Goal: Task Accomplishment & Management: Complete application form

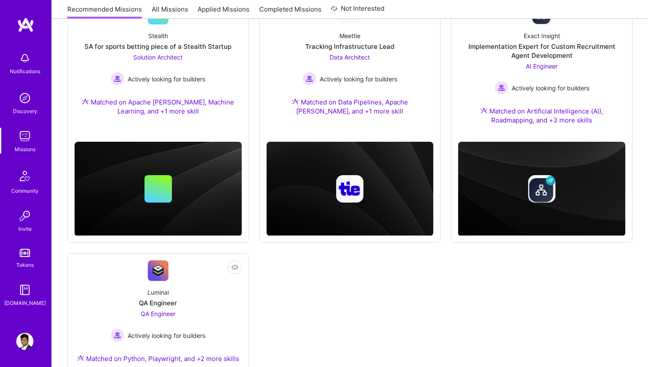
scroll to position [90, 0]
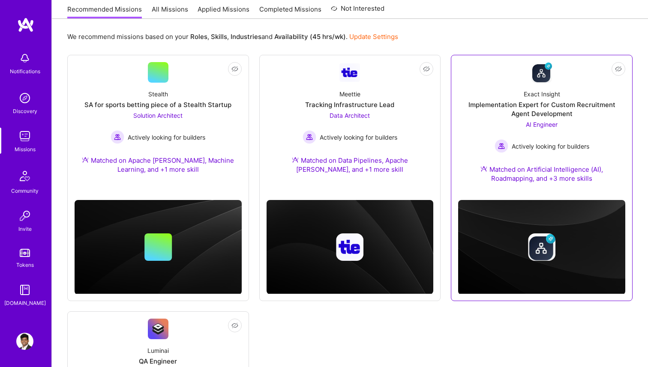
click at [491, 116] on div "Implementation Expert for Custom Recruitment Agent Development" at bounding box center [541, 109] width 167 height 18
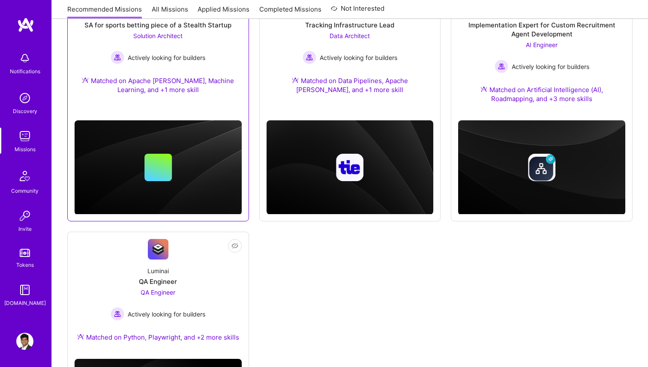
scroll to position [231, 0]
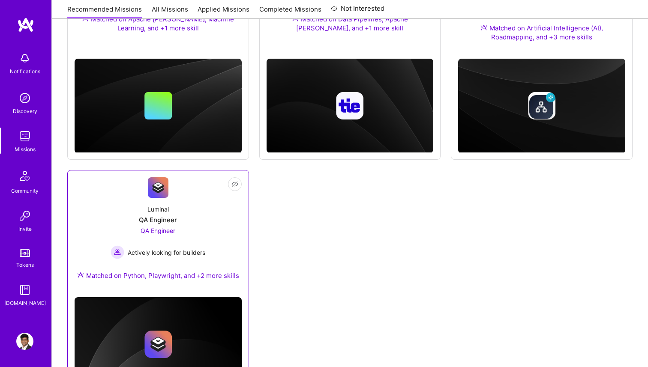
click at [187, 225] on div "Luminai QA Engineer QA Engineer Actively looking for builders Matched on Python…" at bounding box center [158, 244] width 167 height 93
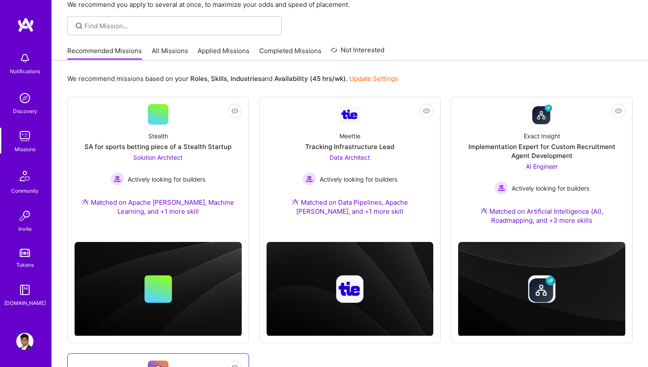
scroll to position [0, 0]
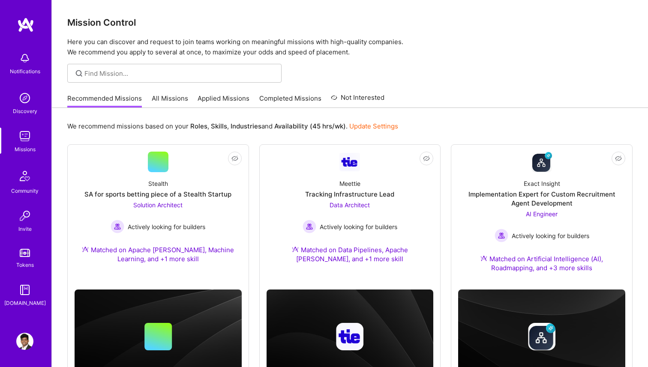
click at [165, 102] on link "All Missions" at bounding box center [170, 101] width 36 height 14
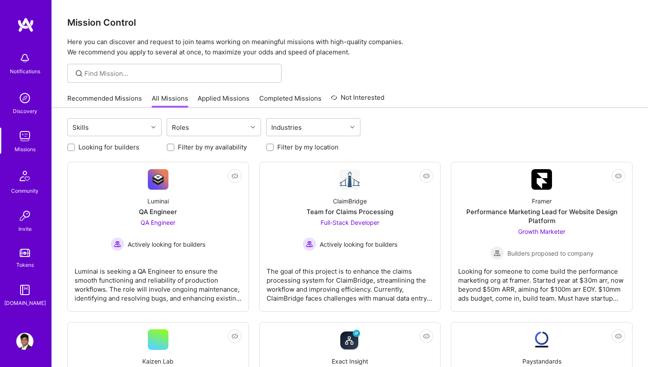
click at [124, 144] on label "Looking for builders" at bounding box center [108, 147] width 61 height 9
click at [75, 145] on input "Looking for builders" at bounding box center [72, 148] width 6 height 6
checkbox input "true"
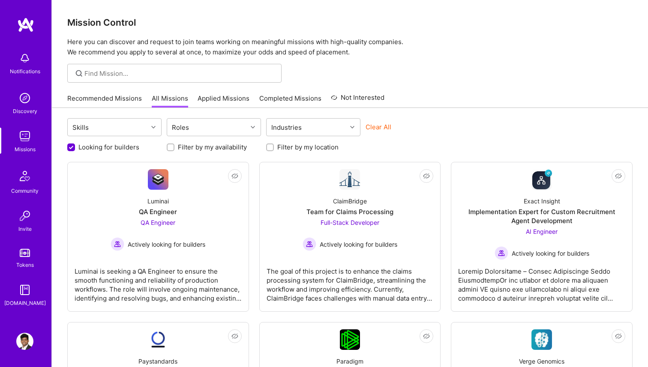
click at [281, 145] on label "Filter by my location" at bounding box center [307, 147] width 61 height 9
click at [274, 145] on input "Filter by my location" at bounding box center [271, 148] width 6 height 6
checkbox input "true"
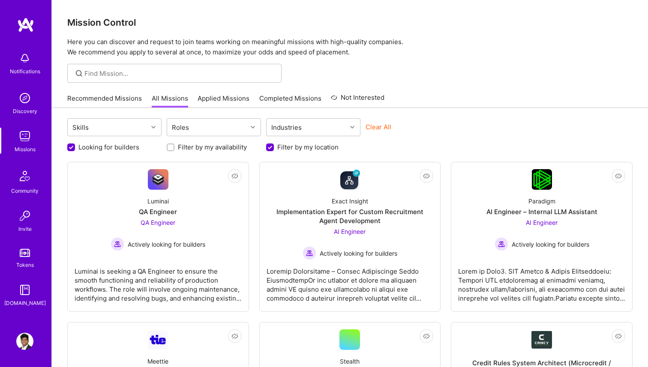
click at [122, 151] on label "Looking for builders" at bounding box center [108, 147] width 61 height 9
click at [76, 151] on input "Looking for builders" at bounding box center [72, 148] width 8 height 8
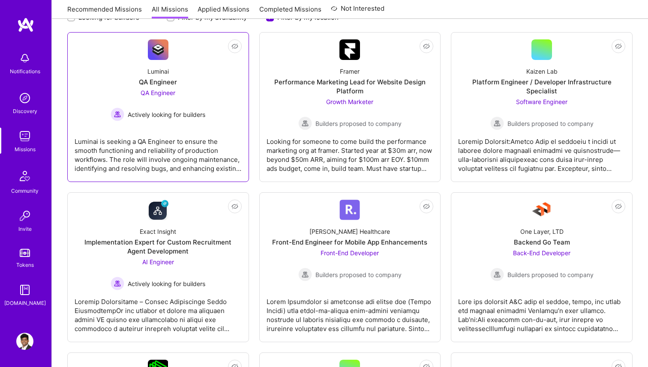
scroll to position [125, 0]
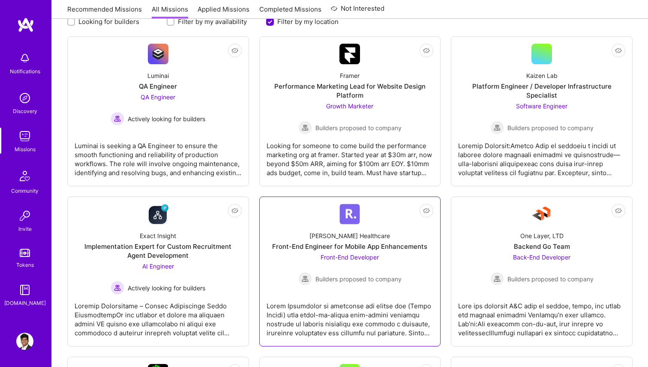
click at [287, 241] on div "Roger Healthcare Front-End Engineer for Mobile App Enhancements Front-End Devel…" at bounding box center [349, 254] width 167 height 61
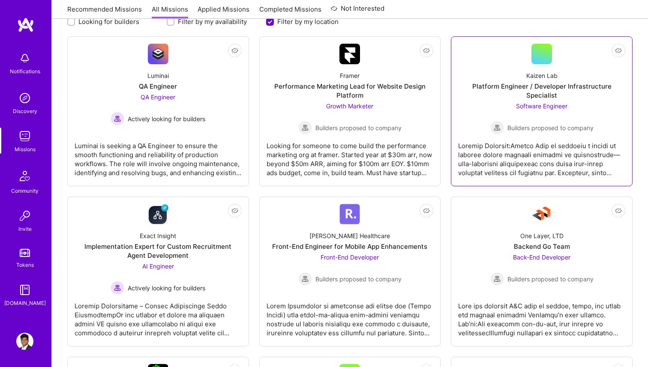
click at [518, 128] on span "Builders proposed to company" at bounding box center [550, 127] width 86 height 9
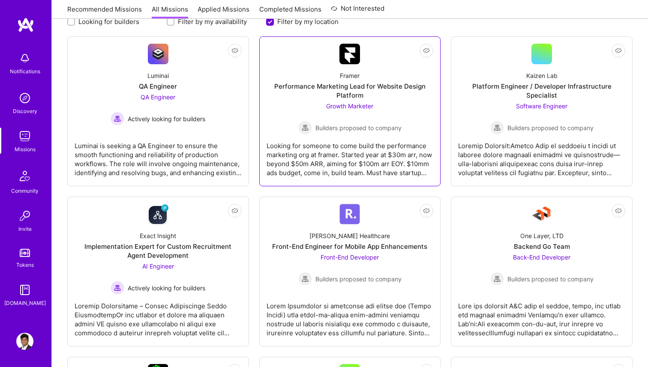
click at [389, 125] on span "Builders proposed to company" at bounding box center [358, 127] width 86 height 9
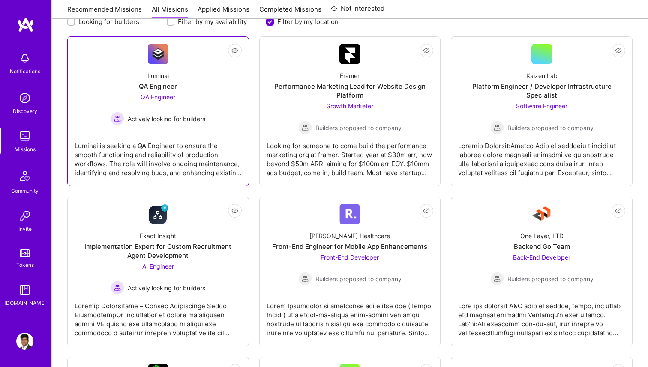
click at [211, 134] on link "Not Interested Luminai QA Engineer QA Engineer Actively looking for builders Lu…" at bounding box center [158, 111] width 167 height 135
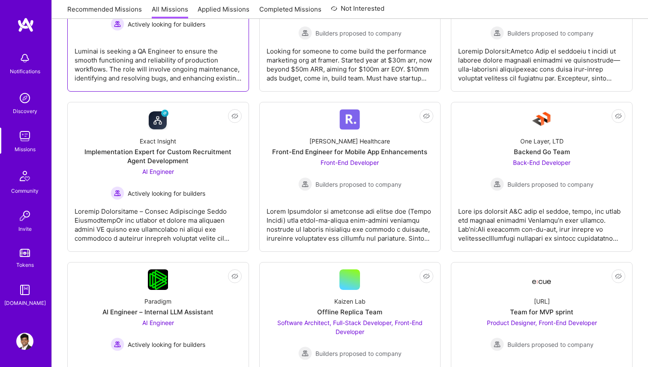
scroll to position [227, 0]
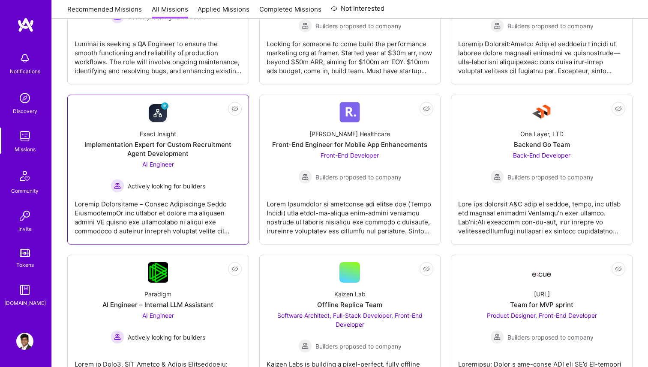
click at [211, 134] on div "Exact Insight Implementation Expert for Custom Recruitment Agent Development AI…" at bounding box center [158, 157] width 167 height 70
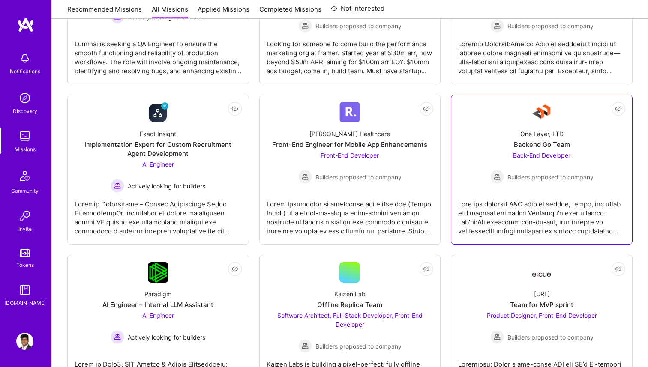
click at [527, 163] on div "Back-End Developer Builders proposed to company" at bounding box center [541, 167] width 103 height 33
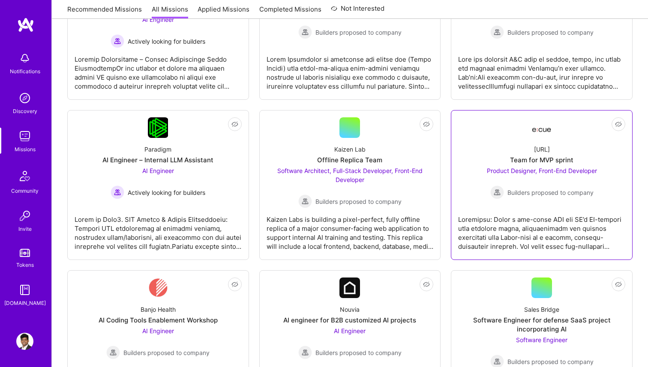
scroll to position [376, 0]
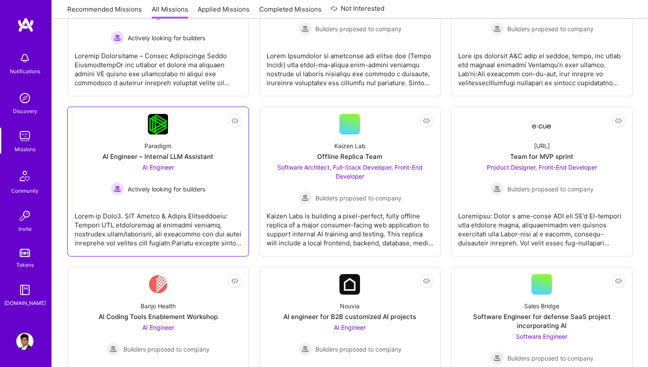
click at [222, 223] on div at bounding box center [158, 226] width 167 height 43
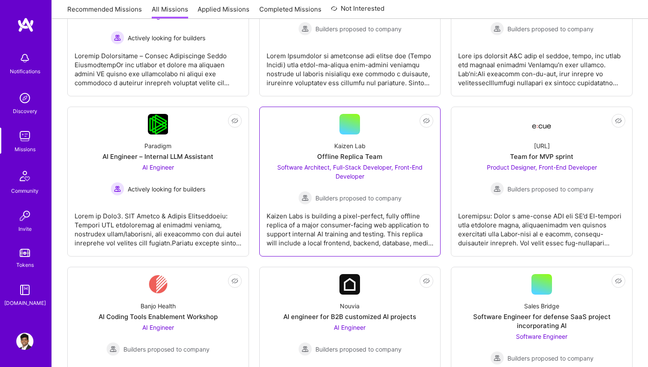
click at [334, 222] on div "Kaizen Labs is building a pixel-perfect, fully offline replica of a major consu…" at bounding box center [349, 226] width 167 height 43
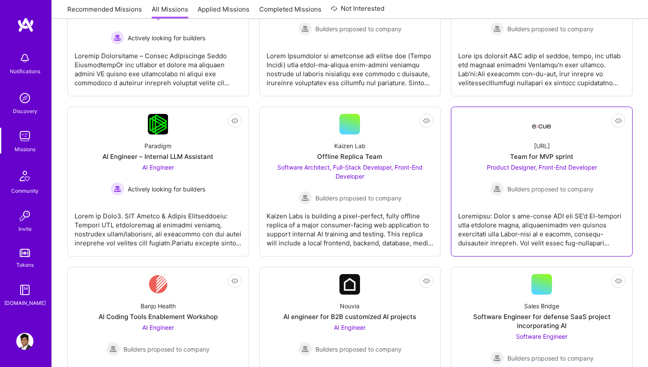
click at [507, 210] on div at bounding box center [541, 226] width 167 height 43
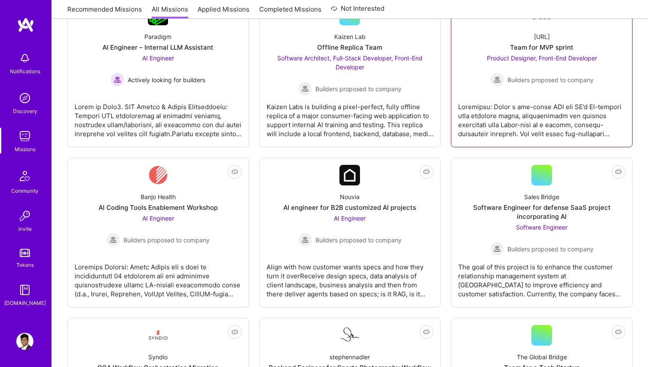
scroll to position [597, 0]
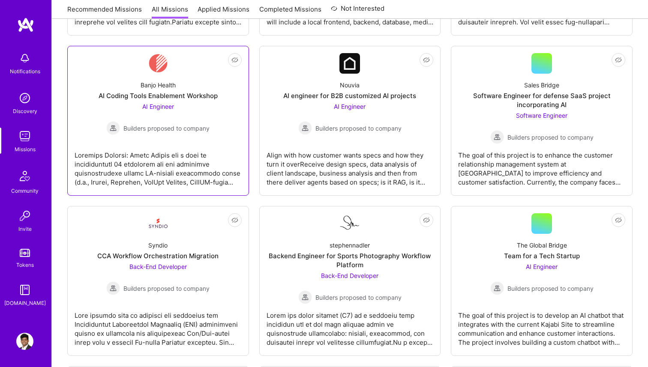
click at [237, 150] on div at bounding box center [158, 165] width 167 height 43
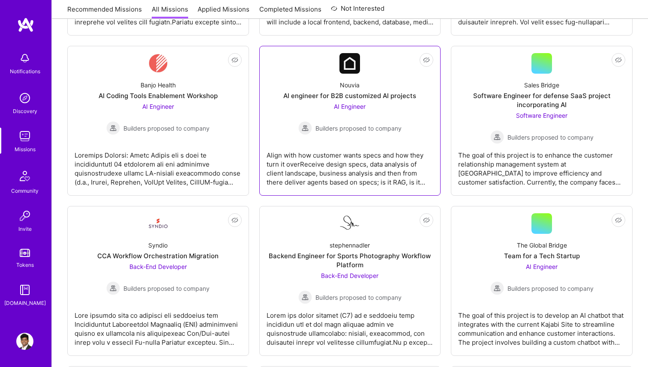
drag, startPoint x: 320, startPoint y: 150, endPoint x: 326, endPoint y: 150, distance: 5.1
click at [320, 150] on div "Align with how customer wants specs and how they turn it overReceive design spe…" at bounding box center [349, 165] width 167 height 43
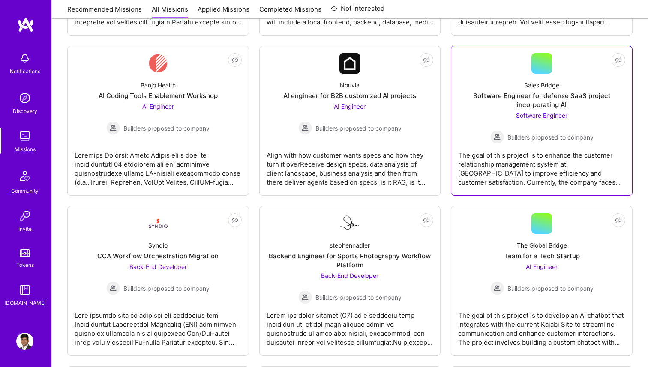
click at [488, 150] on div "The goal of this project is to enhance the customer relationship management sys…" at bounding box center [541, 165] width 167 height 43
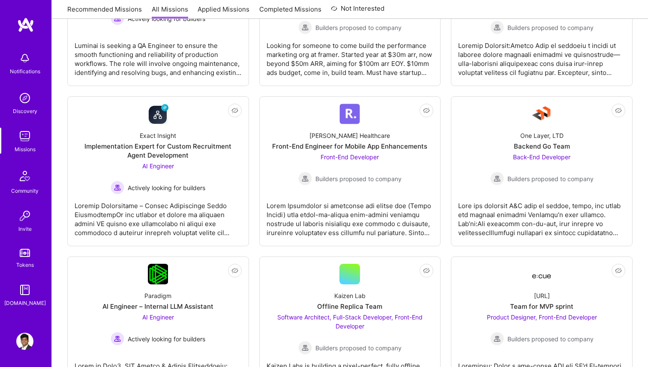
scroll to position [0, 0]
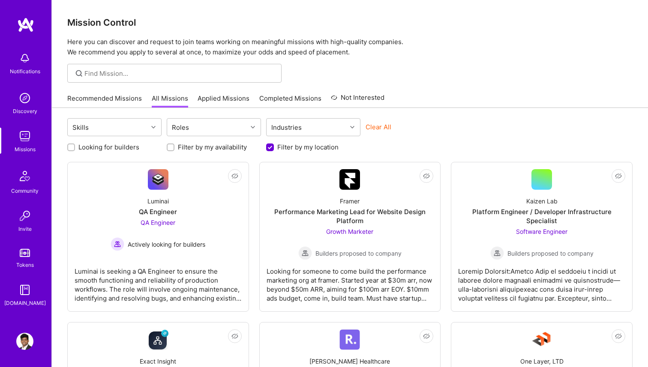
click at [117, 142] on div "Looking for builders Filter by my availability Filter by my location" at bounding box center [349, 144] width 565 height 13
click at [117, 145] on label "Looking for builders" at bounding box center [108, 147] width 61 height 9
click at [75, 145] on input "Looking for builders" at bounding box center [72, 147] width 6 height 6
checkbox input "true"
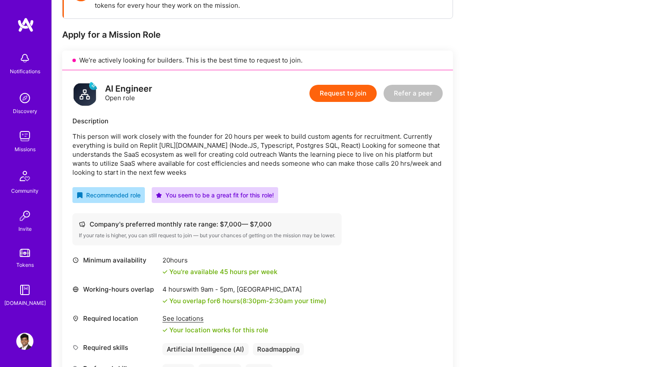
scroll to position [226, 0]
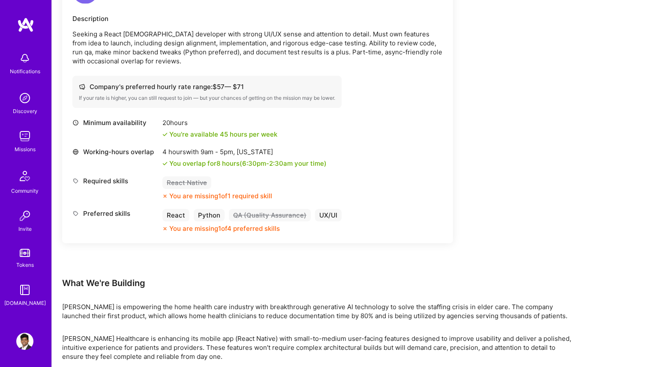
scroll to position [259, 0]
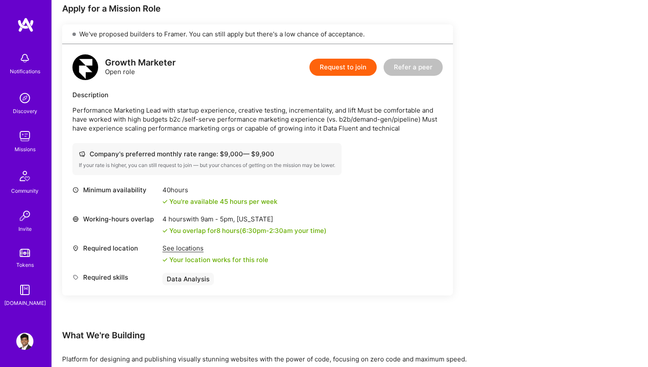
scroll to position [173, 0]
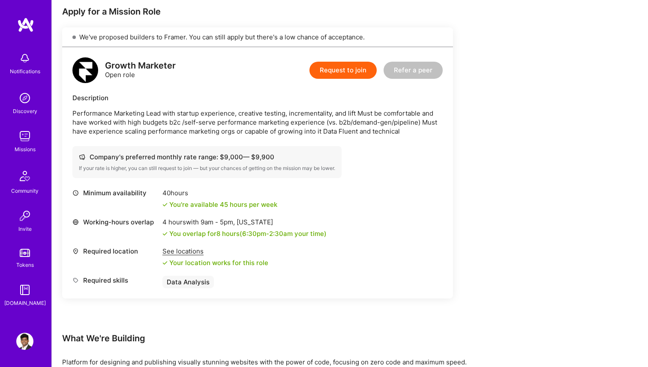
click at [478, 140] on div "Earn tokens for inviting a new A.Teamer to this mission Do you know the perfect…" at bounding box center [319, 233] width 514 height 563
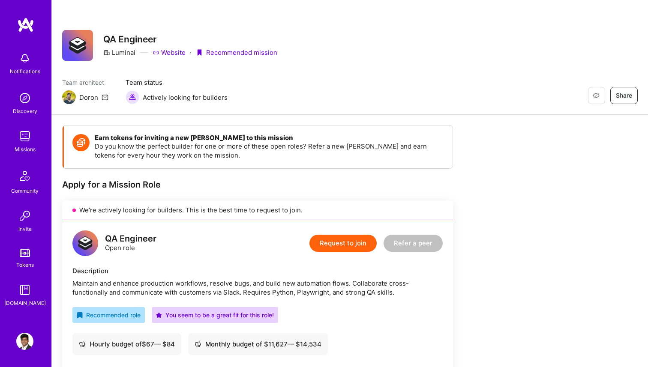
click at [359, 237] on button "Request to join" at bounding box center [342, 243] width 67 height 17
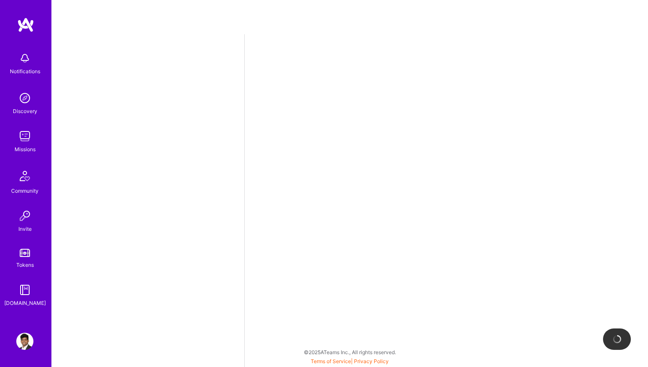
select select "IN"
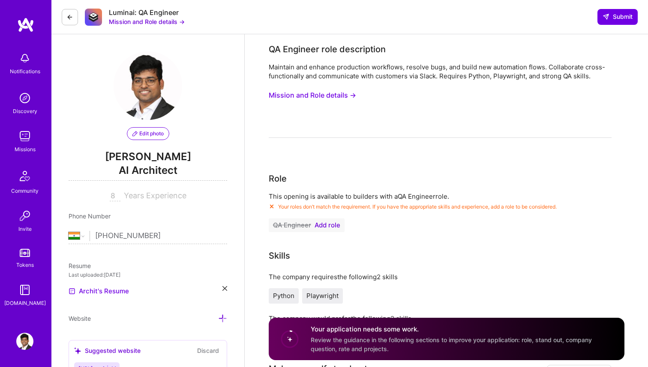
click at [321, 99] on button "Mission and Role details →" at bounding box center [312, 95] width 87 height 16
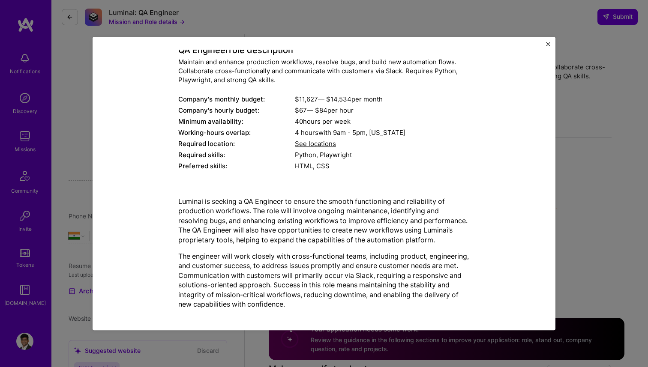
scroll to position [57, 0]
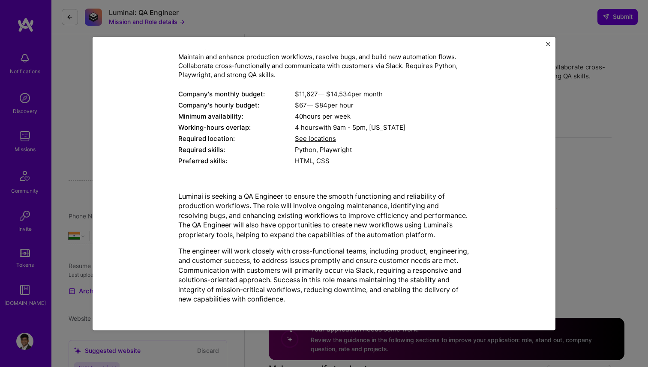
click at [633, 117] on div "Mission Description and Role Details QA Engineer role description Maintain and …" at bounding box center [324, 183] width 648 height 367
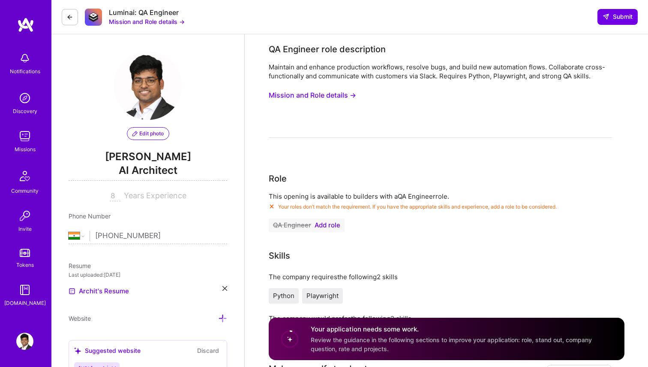
click at [333, 226] on span "Add role" at bounding box center [327, 225] width 26 height 7
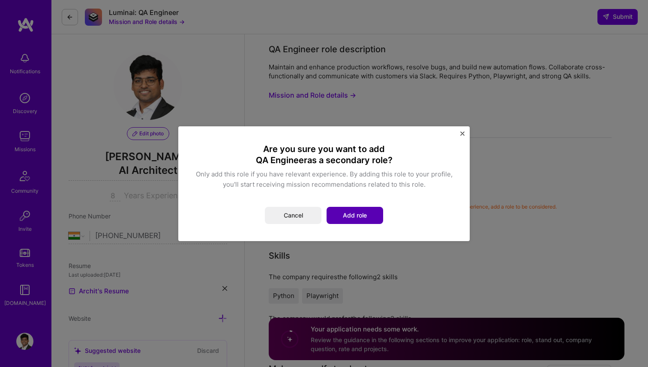
click at [356, 217] on button "Add role" at bounding box center [354, 215] width 57 height 17
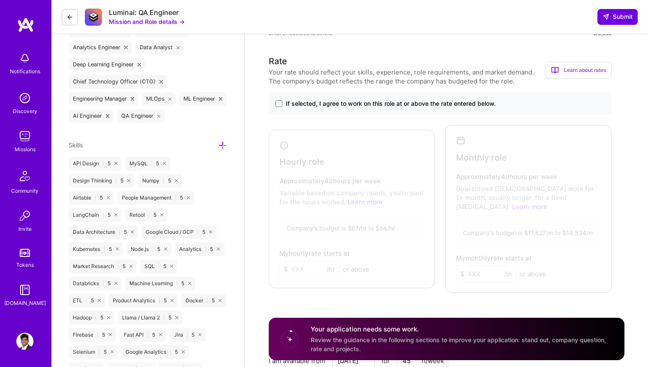
scroll to position [666, 0]
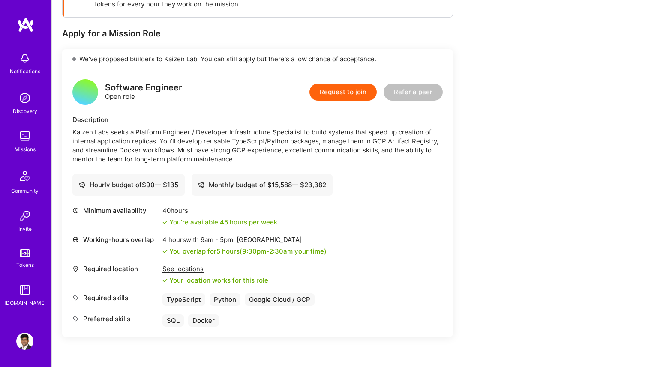
scroll to position [152, 0]
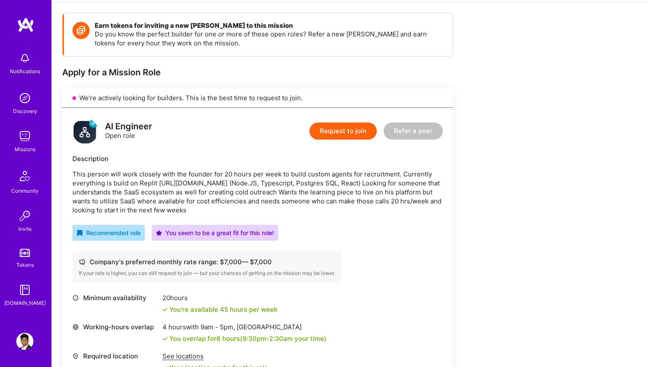
scroll to position [75, 0]
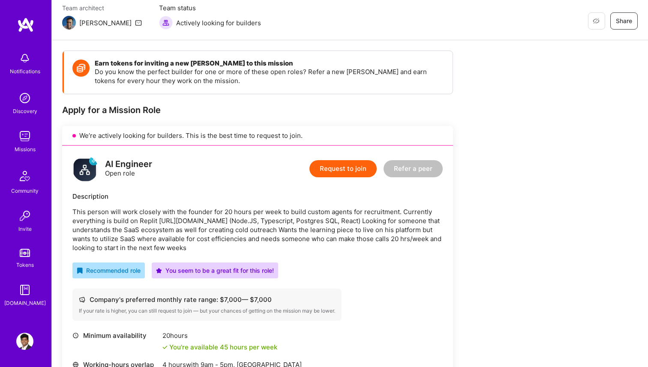
click at [355, 163] on button "Request to join" at bounding box center [342, 168] width 67 height 17
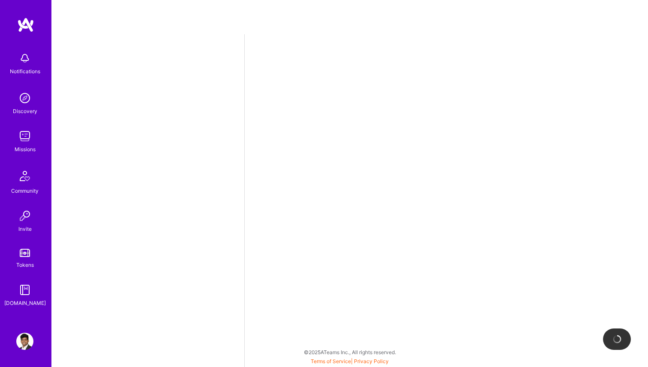
select select "IN"
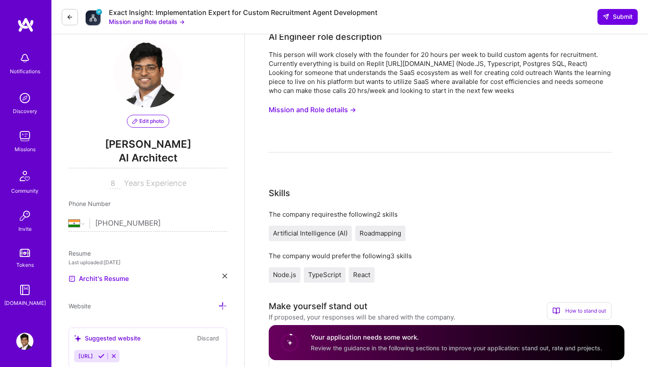
scroll to position [19, 0]
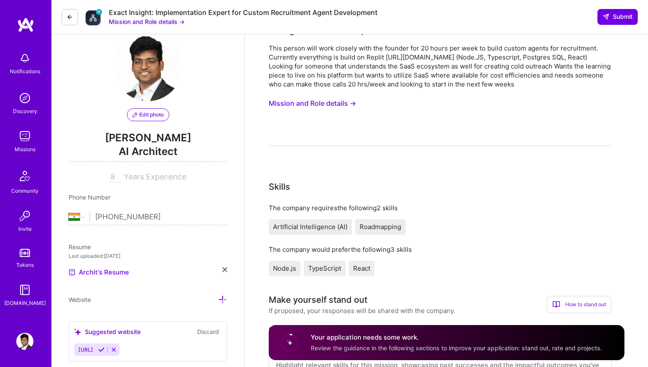
click at [347, 102] on button "Mission and Role details →" at bounding box center [312, 104] width 87 height 16
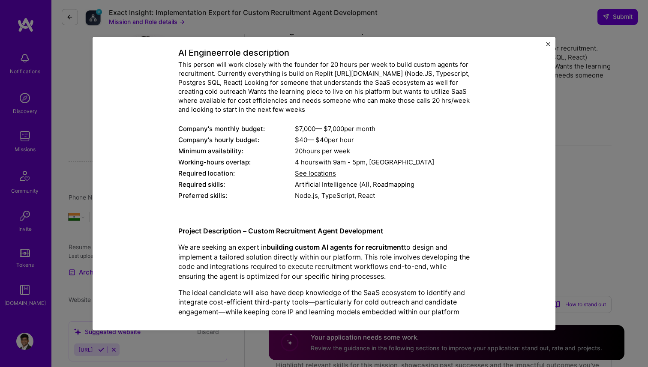
scroll to position [173, 0]
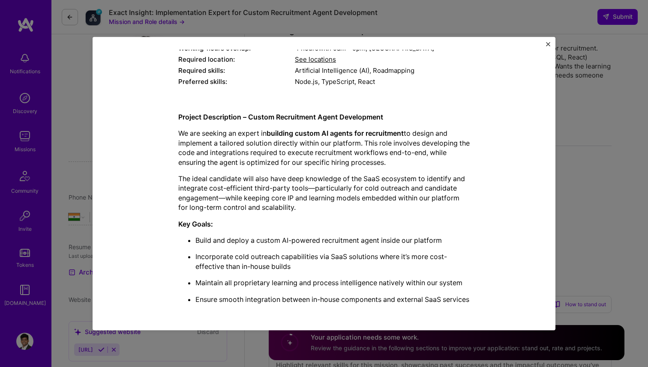
click at [582, 124] on div "Mission Description and Role Details AI Engineer role description This person w…" at bounding box center [324, 183] width 648 height 367
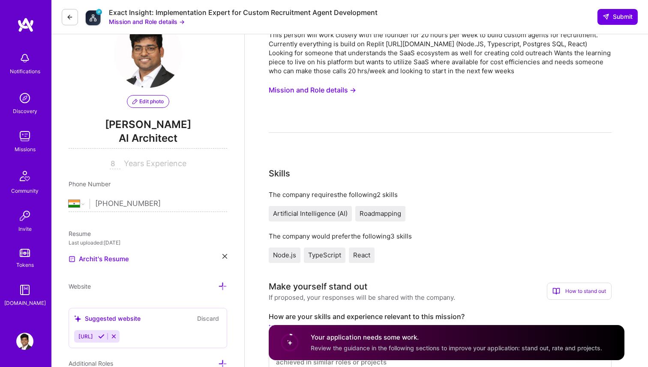
scroll to position [0, 0]
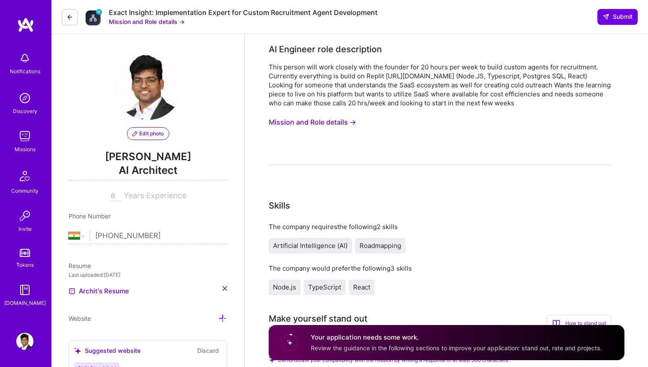
click at [36, 102] on link "Discovery" at bounding box center [24, 103] width 53 height 26
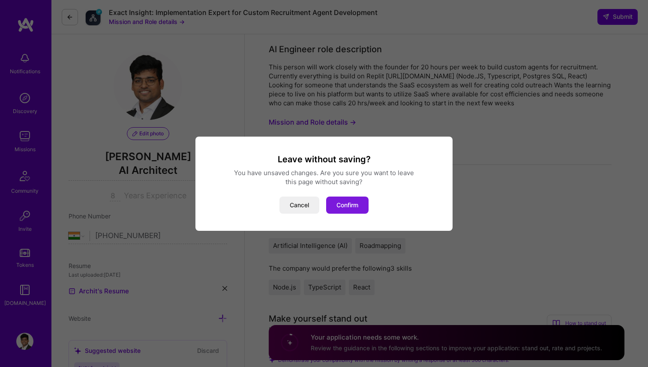
click at [348, 208] on button "Confirm" at bounding box center [347, 205] width 42 height 17
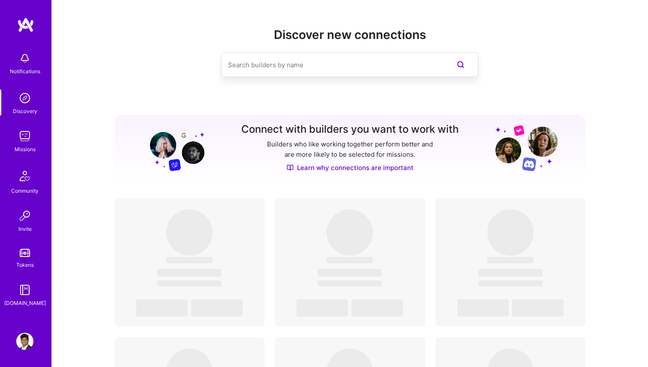
click at [19, 147] on div "Missions" at bounding box center [25, 149] width 21 height 9
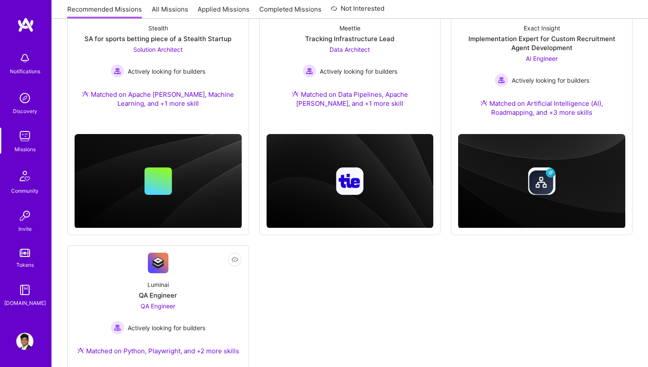
scroll to position [283, 0]
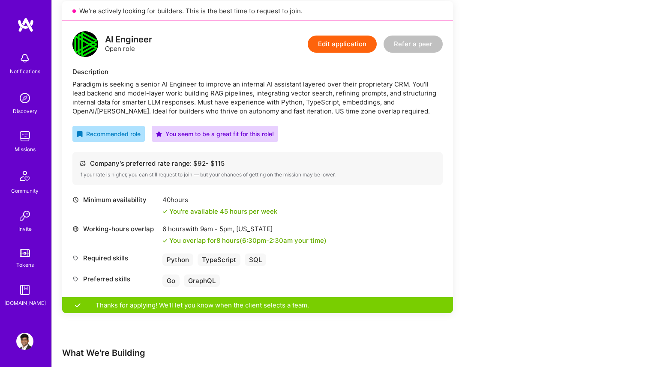
scroll to position [183, 0]
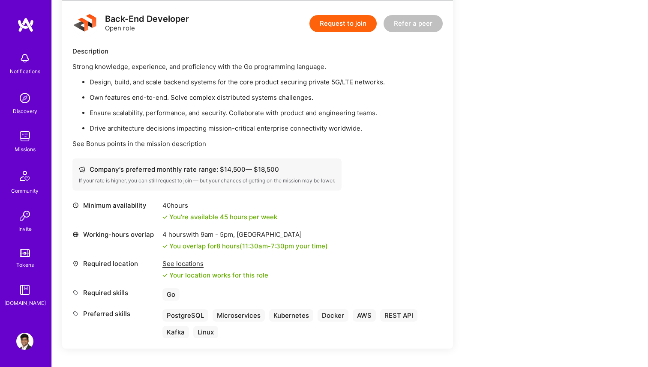
scroll to position [240, 0]
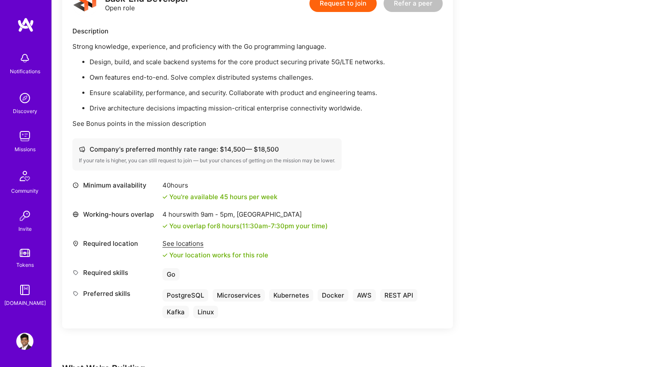
click at [412, 169] on div "Company's preferred monthly rate range: $ 14,500 — $ 18,500 If your rate is hig…" at bounding box center [257, 154] width 370 height 32
click at [394, 110] on p "Drive architecture decisions impacting mission-critical enterprise connectivity…" at bounding box center [266, 108] width 353 height 9
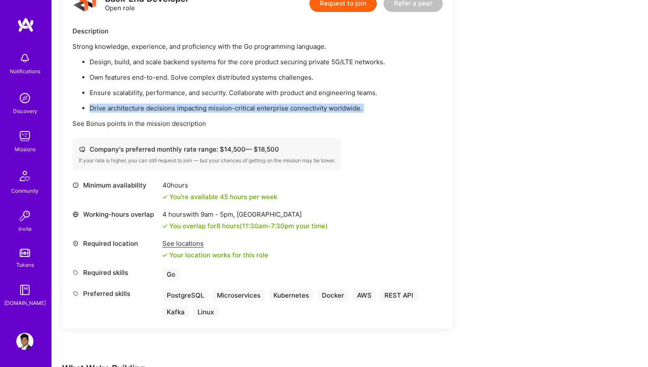
click at [394, 110] on p "Drive architecture decisions impacting mission-critical enterprise connectivity…" at bounding box center [266, 108] width 353 height 9
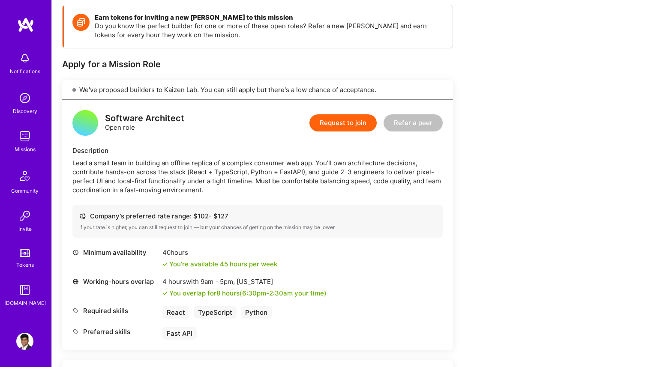
scroll to position [122, 0]
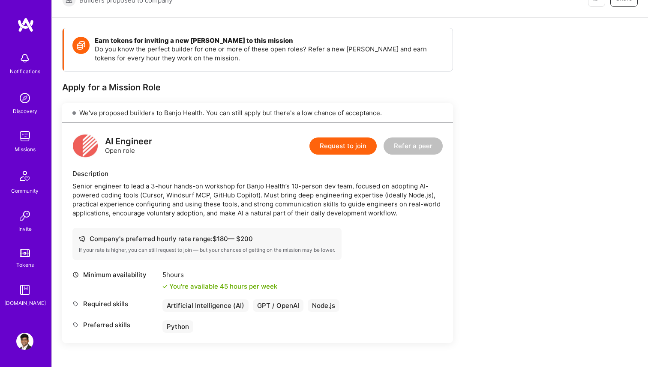
scroll to position [50, 0]
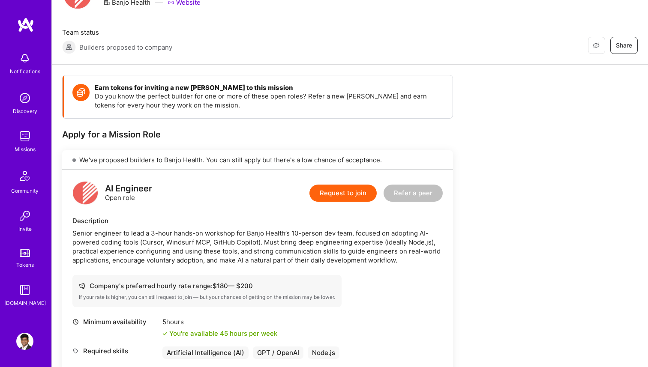
click at [413, 257] on div "Senior engineer to lead a 3-hour hands-on workshop for Banjo Health’s 10-person…" at bounding box center [257, 247] width 370 height 36
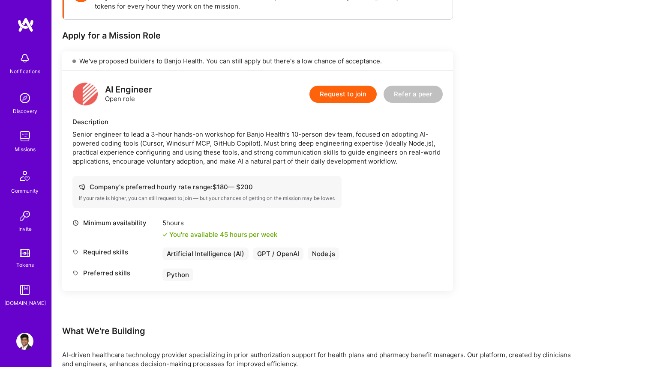
scroll to position [144, 0]
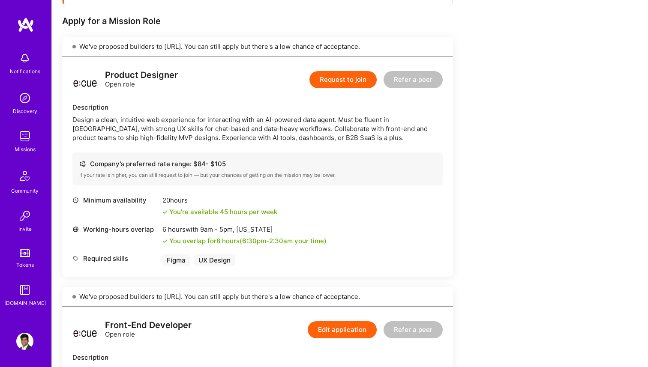
scroll to position [79, 0]
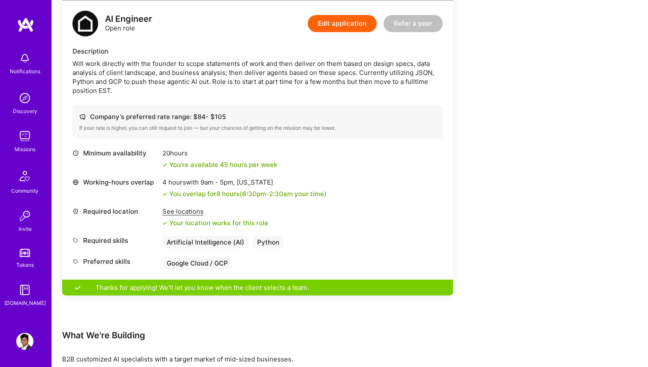
scroll to position [68, 0]
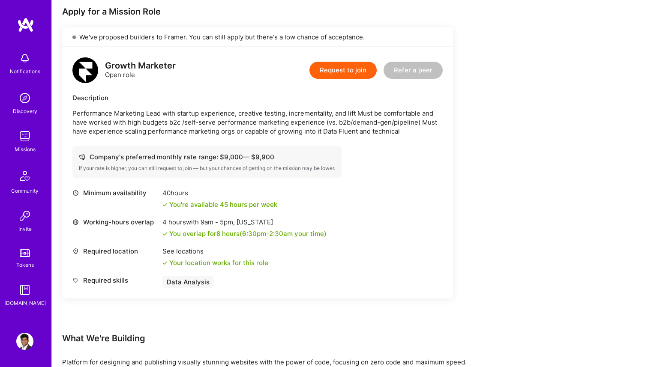
scroll to position [163, 0]
